Goal: Find specific page/section: Find specific page/section

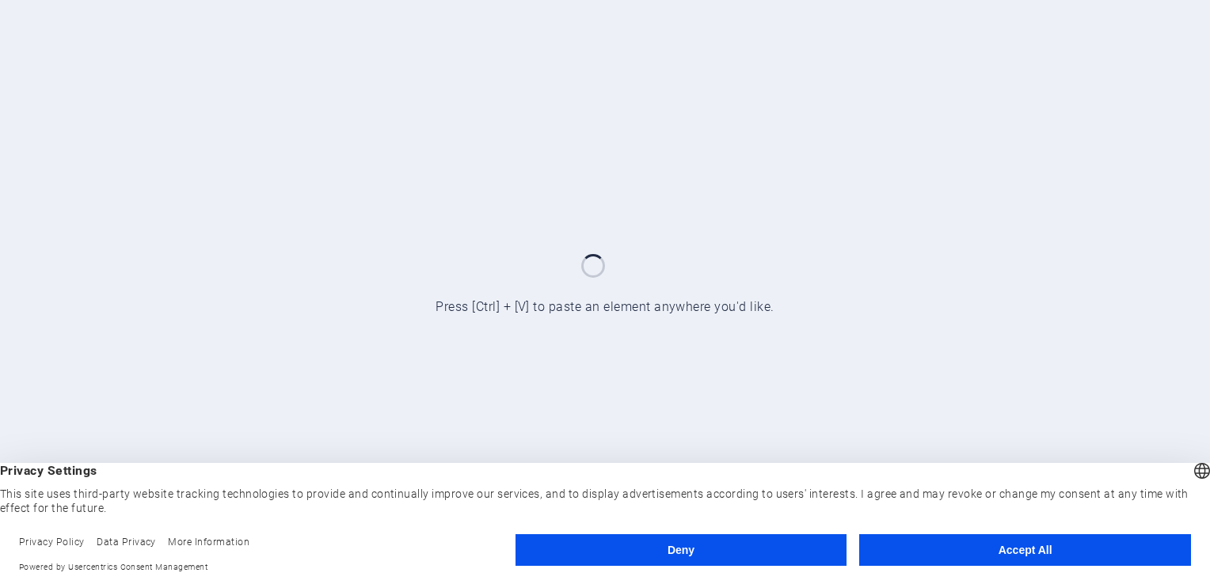
click at [1017, 554] on button "Accept All" at bounding box center [1025, 550] width 332 height 32
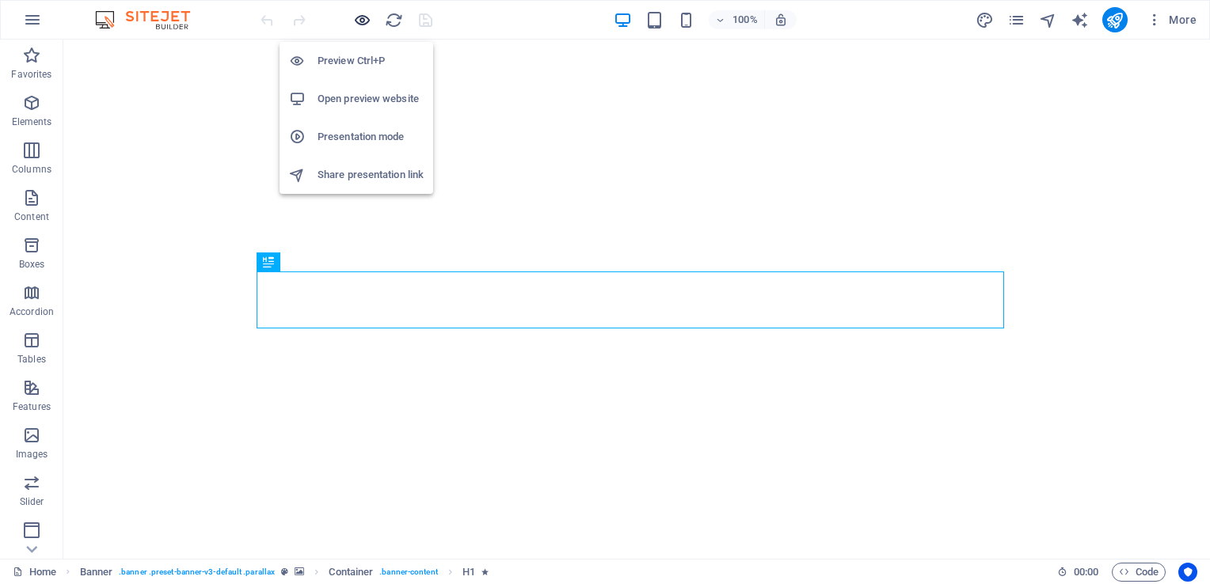
click at [356, 20] on icon "button" at bounding box center [362, 20] width 18 height 18
